Goal: Book appointment/travel/reservation

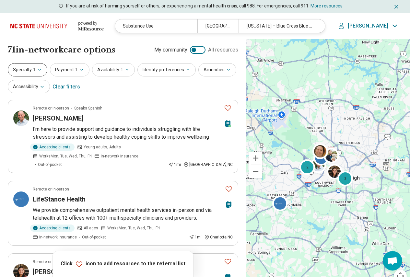
click at [20, 70] on button "Specialty 1" at bounding box center [28, 69] width 40 height 13
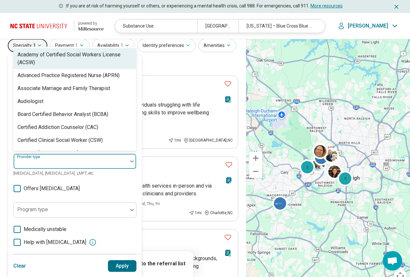
click at [36, 169] on div "69 results available. Use Up and Down to choose options, press Enter to select …" at bounding box center [74, 162] width 123 height 16
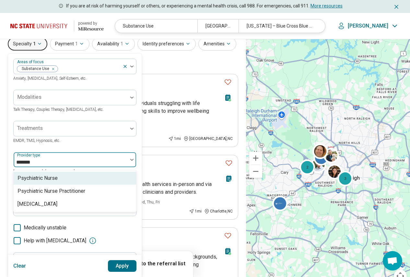
type input "********"
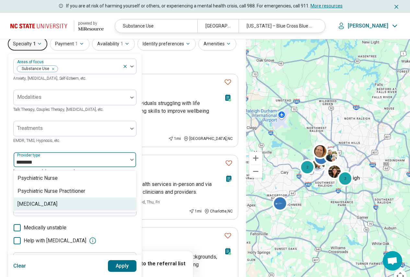
click at [30, 208] on div "[MEDICAL_DATA]" at bounding box center [37, 204] width 40 height 8
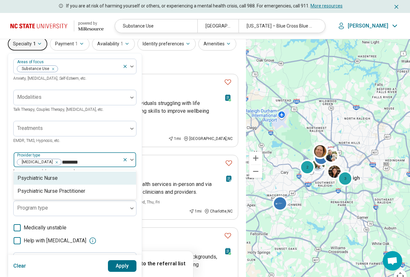
type input "*********"
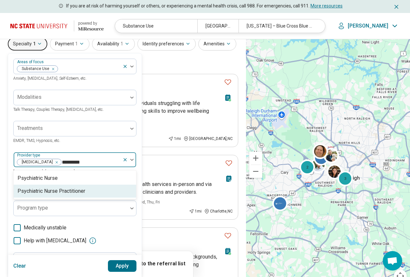
click at [40, 193] on div "Psychiatric Nurse Practitioner" at bounding box center [51, 191] width 68 height 8
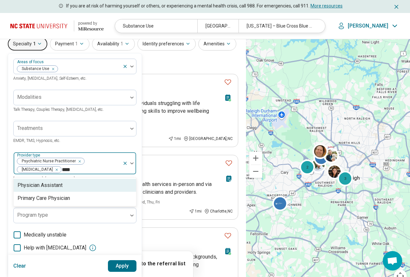
type input "*****"
click at [40, 186] on div "Physician Assistant" at bounding box center [39, 185] width 45 height 8
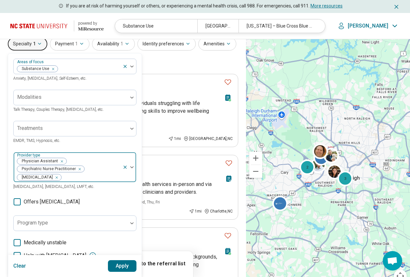
click at [132, 167] on img at bounding box center [131, 167] width 3 height 2
click at [123, 264] on button "Apply" at bounding box center [122, 266] width 29 height 12
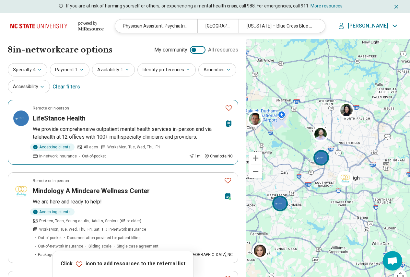
scroll to position [65, 0]
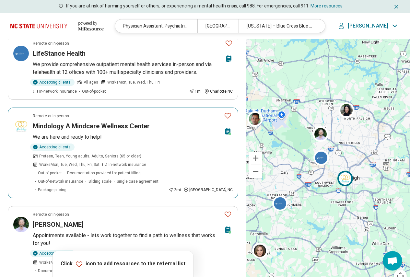
click at [52, 131] on article "Remote or In-person Mindology A Mindcare Wellness Center We are here and ready …" at bounding box center [123, 153] width 230 height 91
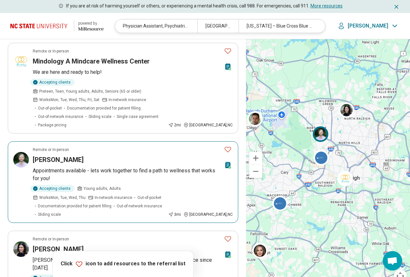
scroll to position [162, 0]
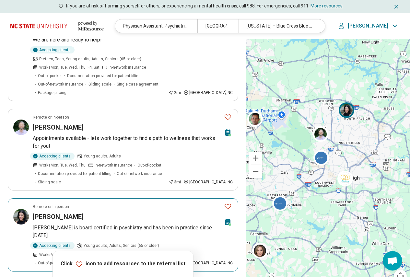
click at [51, 212] on h3 "[PERSON_NAME]" at bounding box center [58, 216] width 51 height 9
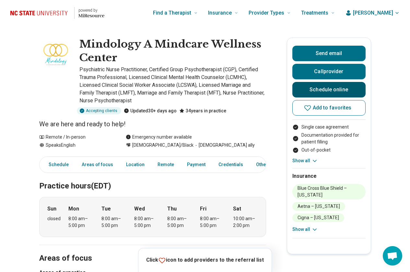
click at [312, 87] on link "Schedule online" at bounding box center [328, 90] width 73 height 16
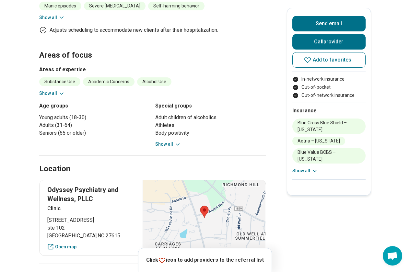
scroll to position [454, 0]
